Goal: Find contact information: Find phone

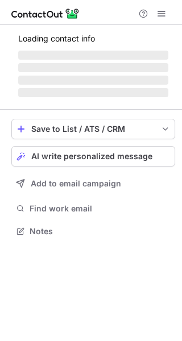
scroll to position [220, 182]
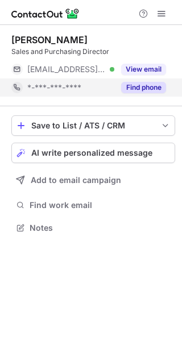
click at [129, 84] on button "Find phone" at bounding box center [143, 87] width 45 height 11
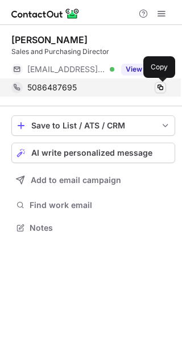
click at [158, 86] on span at bounding box center [160, 87] width 9 height 9
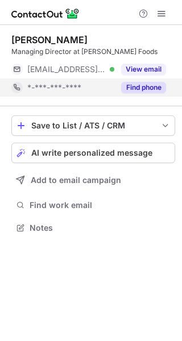
scroll to position [220, 182]
click at [142, 90] on button "Find phone" at bounding box center [143, 87] width 45 height 11
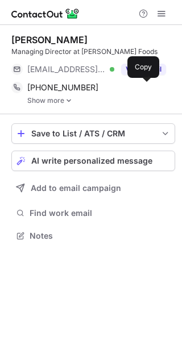
scroll to position [228, 182]
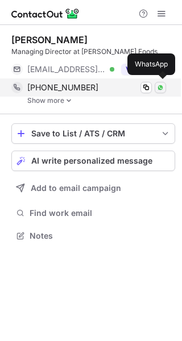
click at [157, 85] on img at bounding box center [160, 87] width 7 height 7
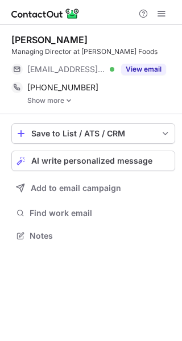
scroll to position [228, 182]
click at [66, 101] on img at bounding box center [68, 101] width 7 height 8
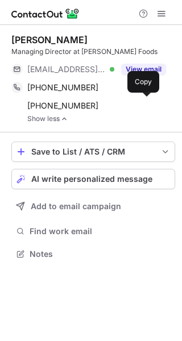
scroll to position [246, 182]
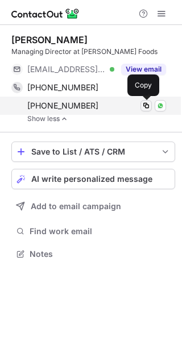
click at [143, 105] on span at bounding box center [146, 105] width 9 height 9
